Goal: Task Accomplishment & Management: Use online tool/utility

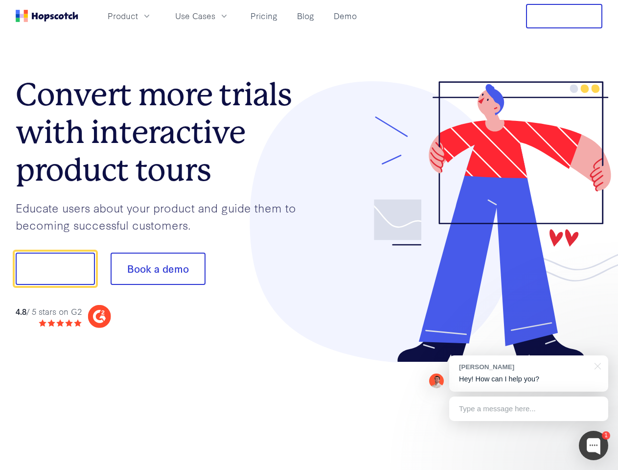
click at [309, 235] on div at bounding box center [455, 221] width 293 height 281
click at [138, 16] on span "Product" at bounding box center [123, 16] width 30 height 12
click at [215, 16] on span "Use Cases" at bounding box center [195, 16] width 40 height 12
click at [564, 16] on button "Free Trial" at bounding box center [564, 16] width 76 height 24
click at [55, 269] on button "Show me!" at bounding box center [55, 268] width 79 height 32
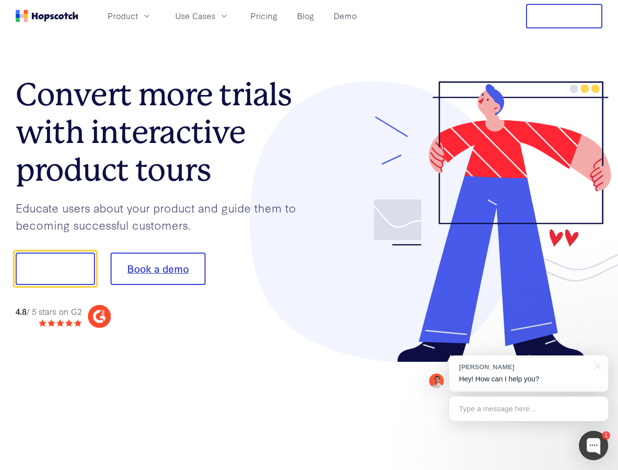
click at [158, 269] on button "Book a demo" at bounding box center [158, 268] width 95 height 32
click at [593, 445] on div at bounding box center [593, 444] width 29 height 29
click at [528, 373] on div "[PERSON_NAME] Hey! How can I help you?" at bounding box center [528, 373] width 159 height 36
click at [596, 365] on div at bounding box center [516, 267] width 183 height 326
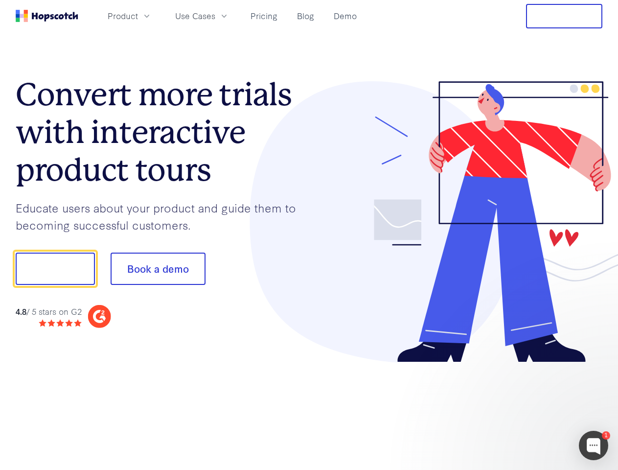
click at [528, 408] on div at bounding box center [516, 332] width 183 height 195
